Goal: Task Accomplishment & Management: Manage account settings

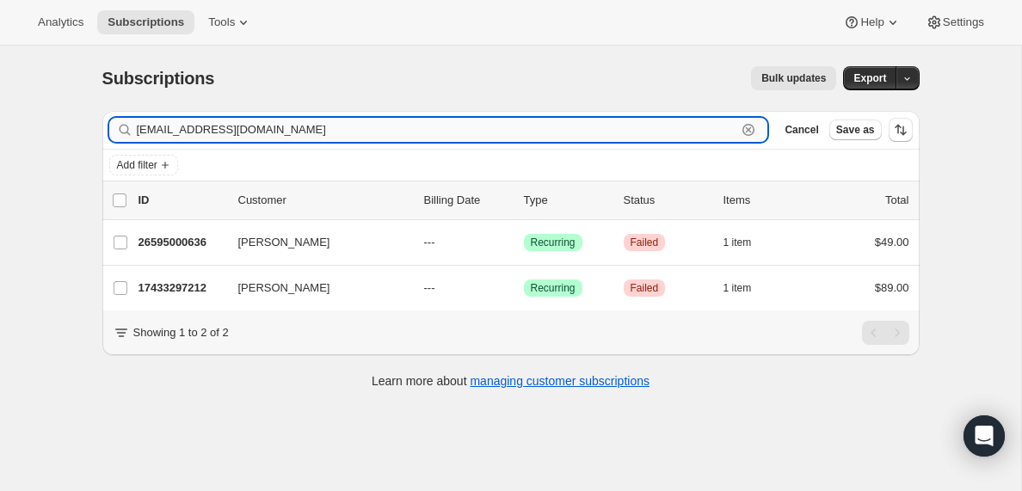
click at [369, 126] on input "[EMAIL_ADDRESS][DOMAIN_NAME]" at bounding box center [437, 130] width 600 height 24
click at [229, 130] on input "[EMAIL_ADDRESS][DOMAIN_NAME]" at bounding box center [437, 130] width 600 height 24
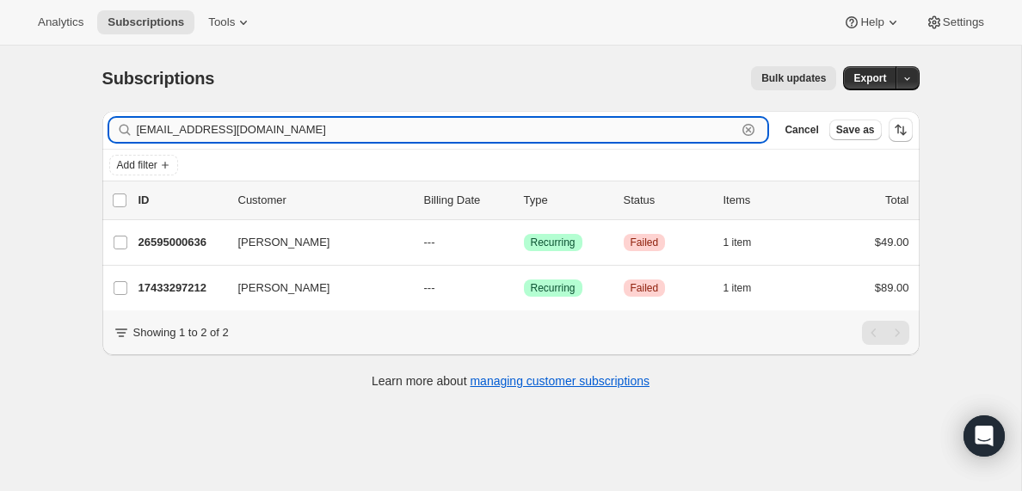
click at [229, 130] on input "[EMAIL_ADDRESS][DOMAIN_NAME]" at bounding box center [437, 130] width 600 height 24
paste input "[EMAIL_ADDRESS][DOMAIN_NAME]"
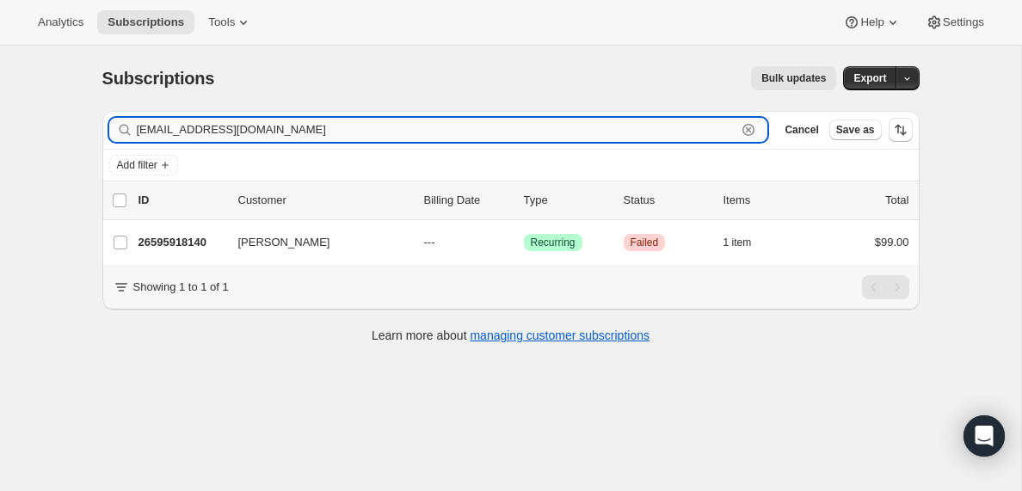
click at [300, 127] on input "[EMAIL_ADDRESS][DOMAIN_NAME]" at bounding box center [437, 130] width 600 height 24
paste input "[PERSON_NAME]"
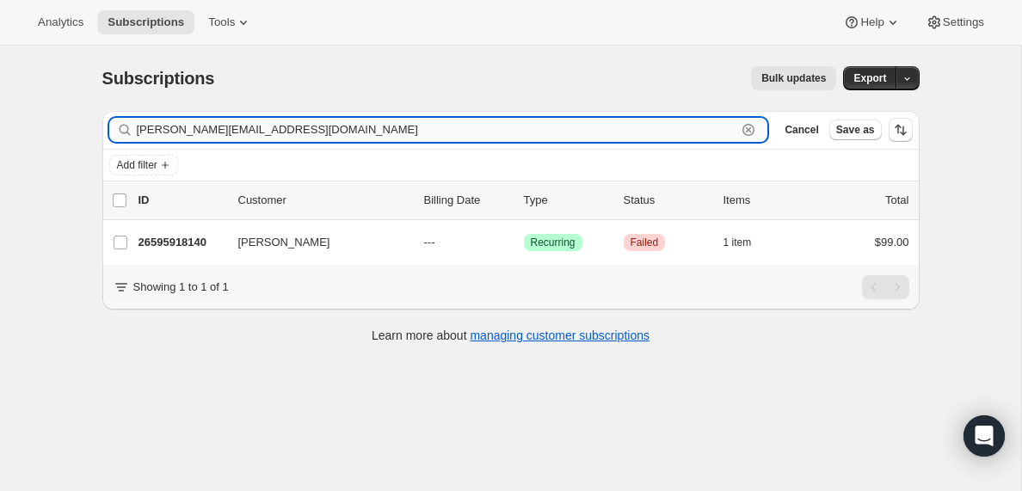
type input "[PERSON_NAME][EMAIL_ADDRESS][DOMAIN_NAME]"
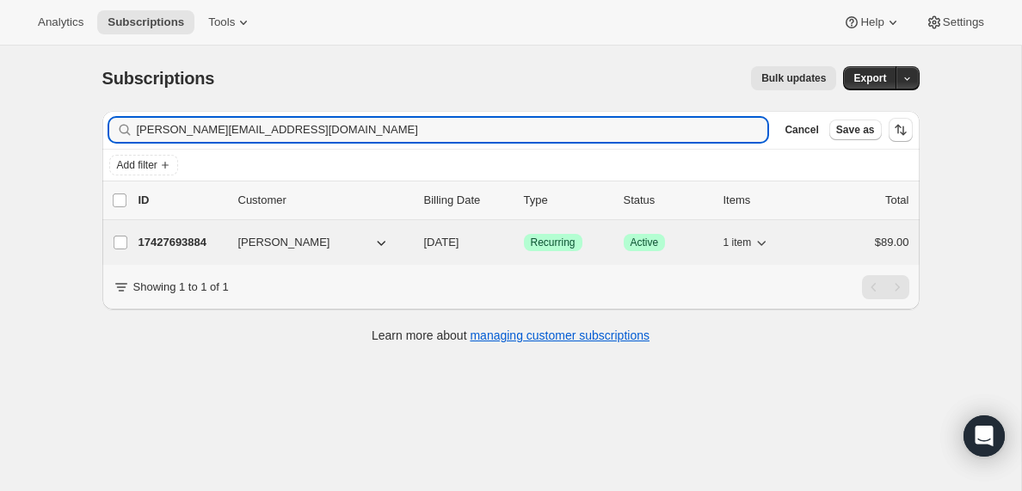
click at [186, 241] on p "17427693884" at bounding box center [181, 242] width 86 height 17
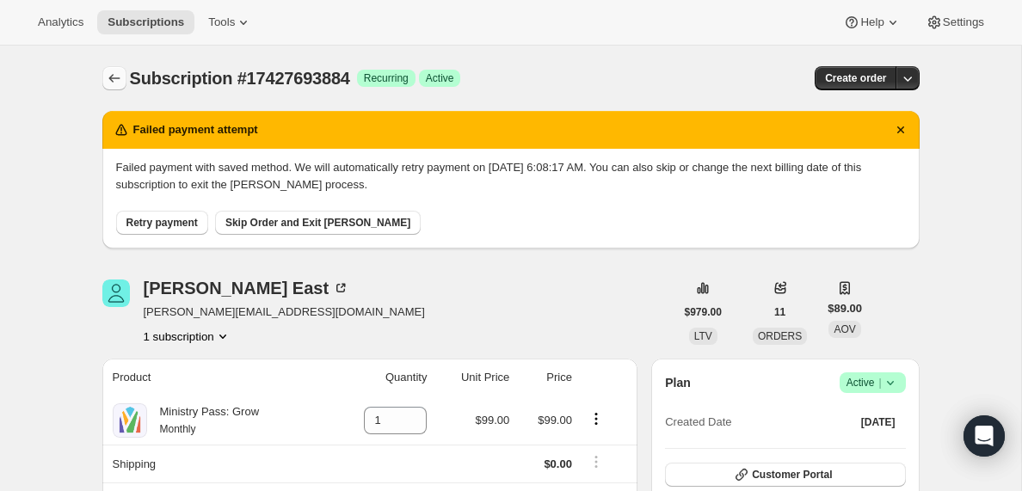
click at [115, 78] on icon "Subscriptions" at bounding box center [113, 78] width 11 height 9
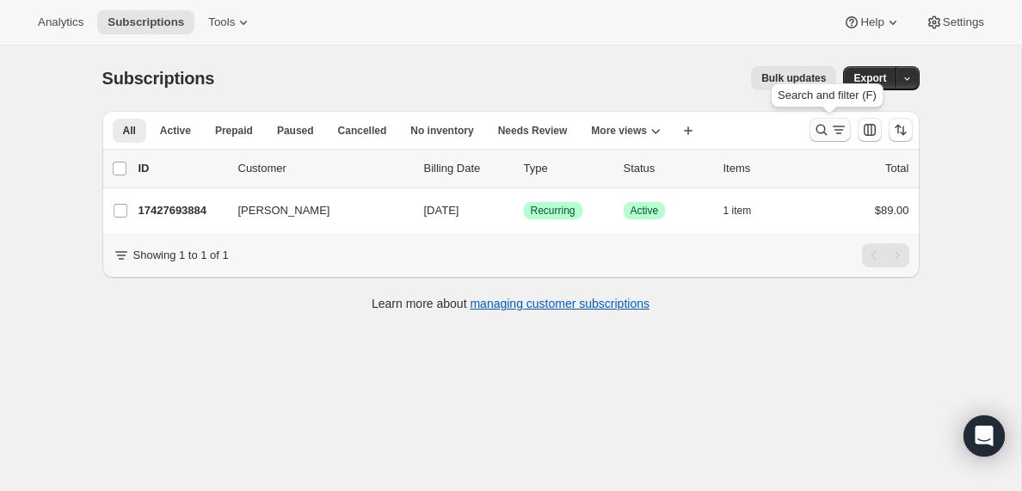
click at [834, 129] on icon "Search and filter results" at bounding box center [838, 129] width 17 height 17
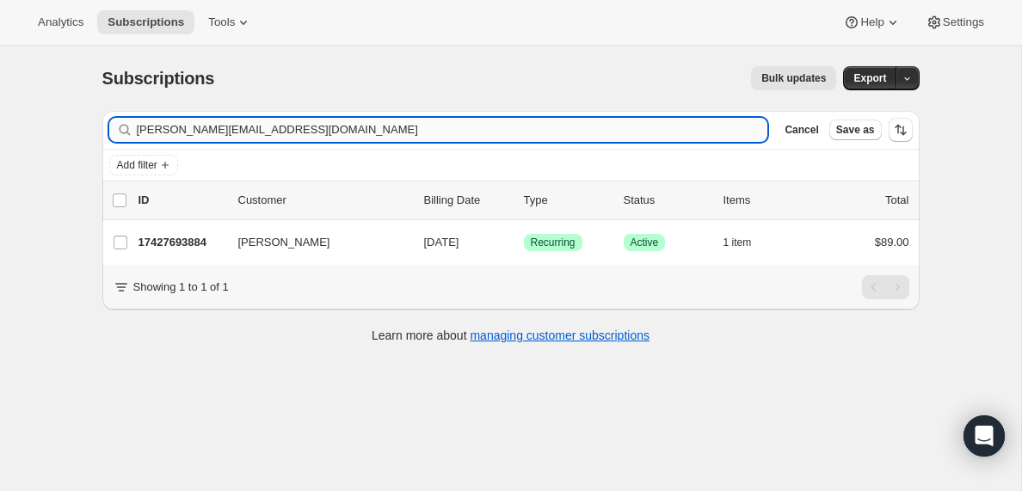
click at [324, 125] on input "[PERSON_NAME][EMAIL_ADDRESS][DOMAIN_NAME]" at bounding box center [452, 130] width 631 height 24
type input "[PERSON_NAME][EMAIL_ADDRESS][DOMAIN_NAME]"
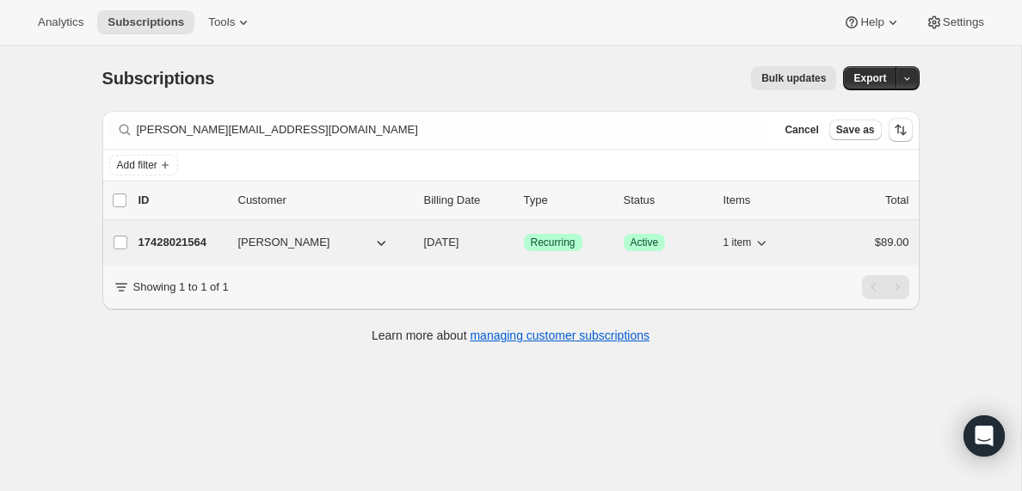
click at [199, 241] on p "17428021564" at bounding box center [181, 242] width 86 height 17
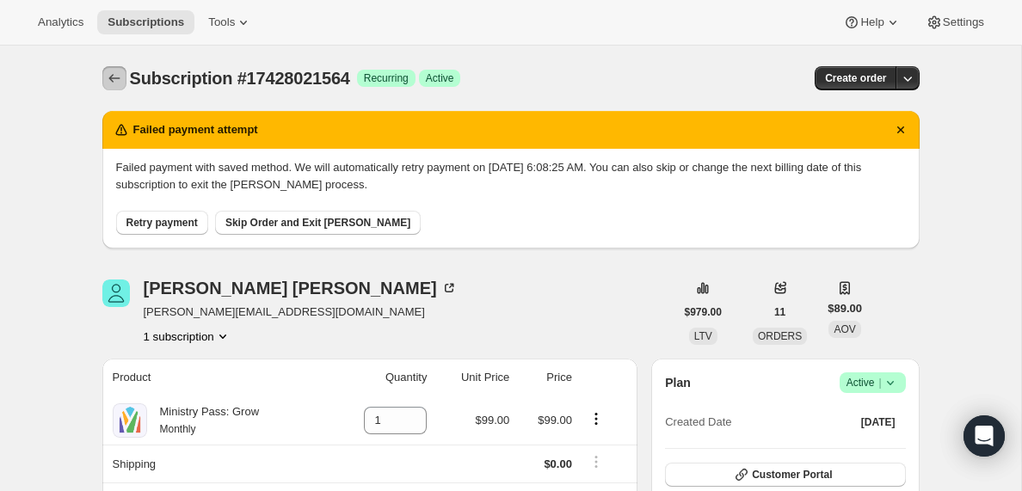
click at [112, 77] on icon "Subscriptions" at bounding box center [114, 78] width 17 height 17
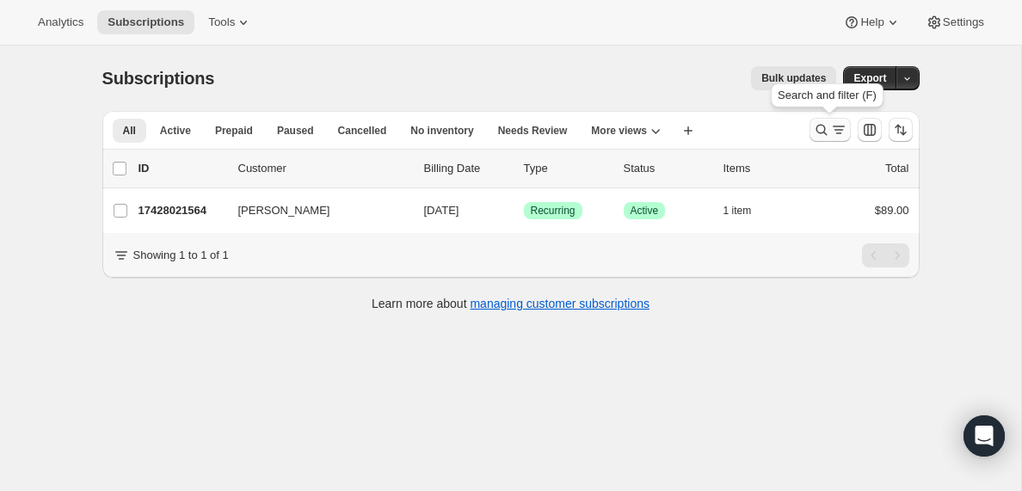
click at [836, 131] on icon "Search and filter results" at bounding box center [838, 129] width 17 height 17
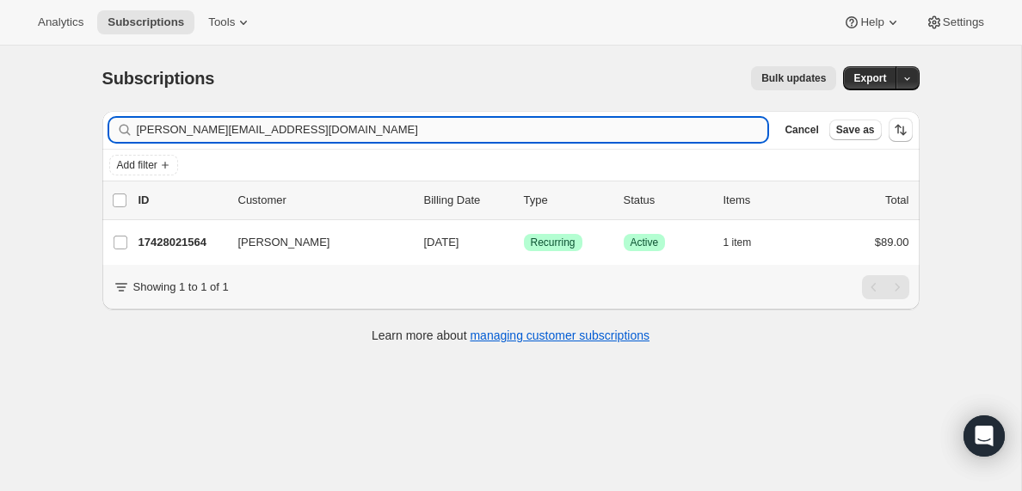
click at [273, 127] on input "[PERSON_NAME][EMAIL_ADDRESS][DOMAIN_NAME]" at bounding box center [452, 130] width 631 height 24
type input "[EMAIL_ADDRESS][DOMAIN_NAME]"
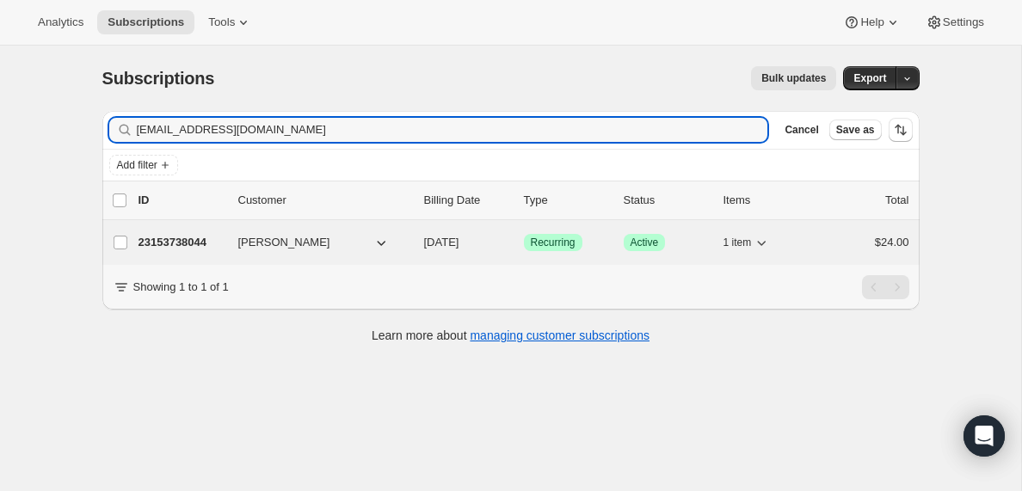
click at [175, 246] on p "23153738044" at bounding box center [181, 242] width 86 height 17
